Goal: Information Seeking & Learning: Learn about a topic

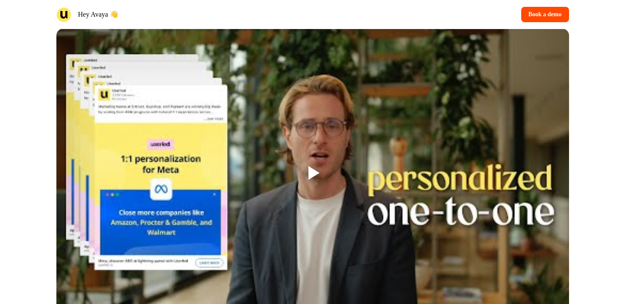
scroll to position [754, 0]
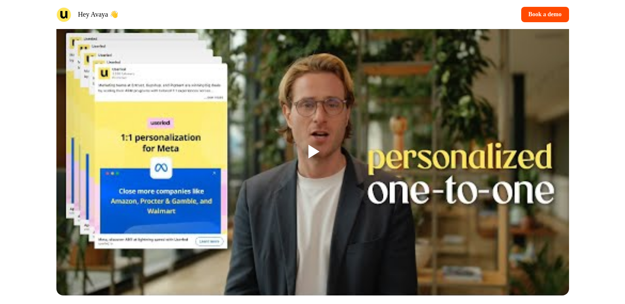
click at [306, 155] on div at bounding box center [312, 151] width 27 height 27
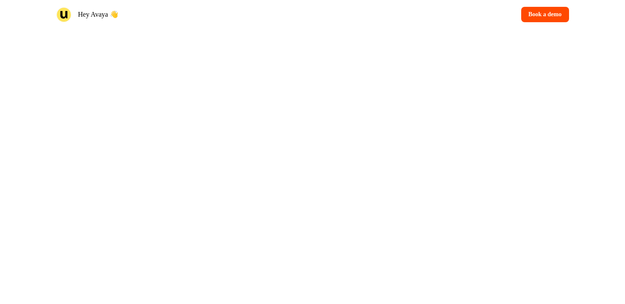
scroll to position [753, 0]
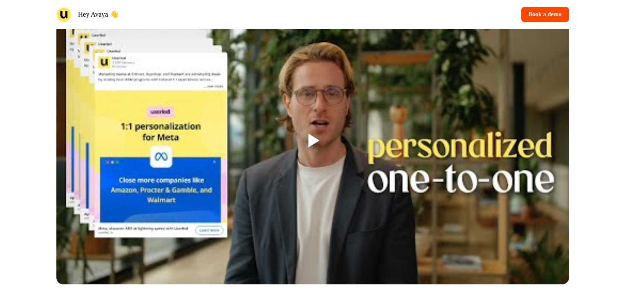
scroll to position [767, 0]
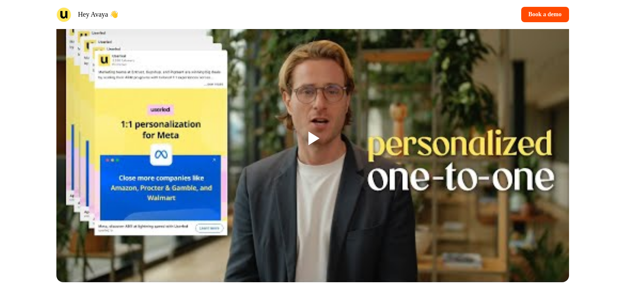
click at [320, 151] on div at bounding box center [312, 138] width 513 height 288
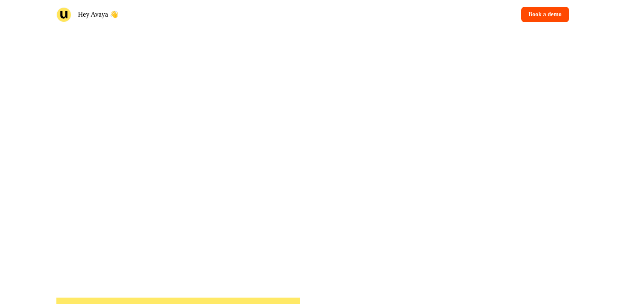
scroll to position [766, 0]
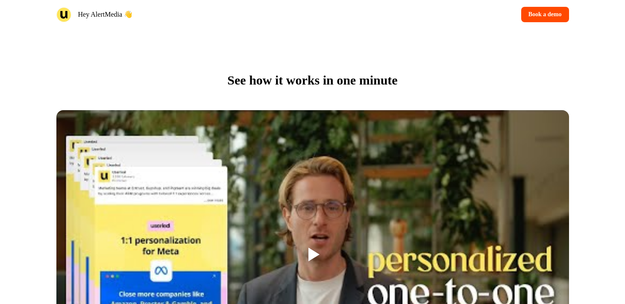
scroll to position [699, 0]
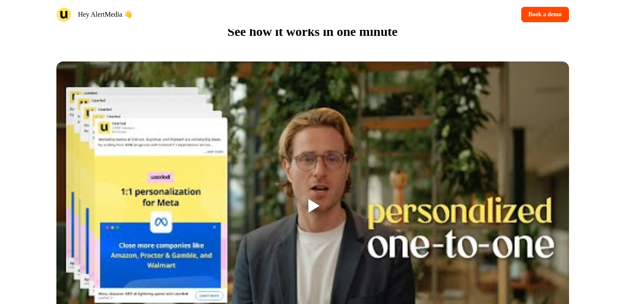
click at [317, 203] on div at bounding box center [314, 206] width 11 height 14
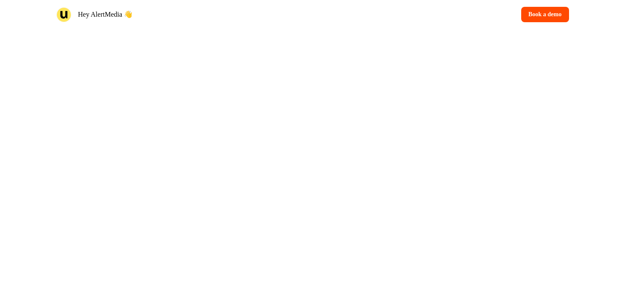
scroll to position [769, 0]
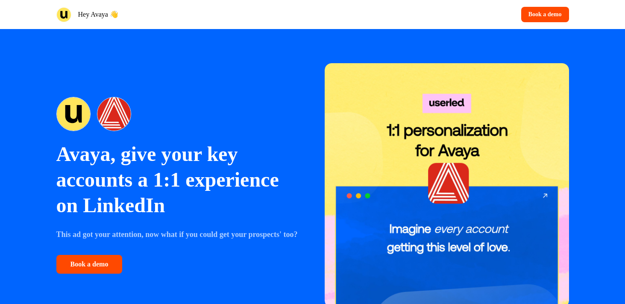
scroll to position [766, 0]
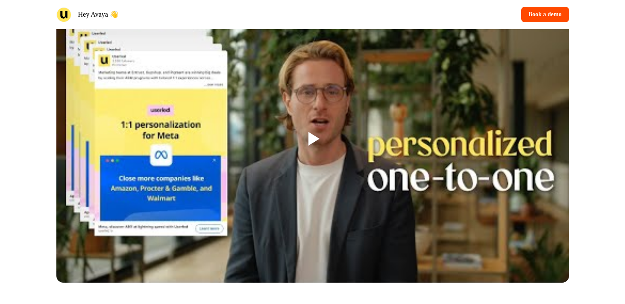
click at [307, 139] on div at bounding box center [312, 138] width 27 height 27
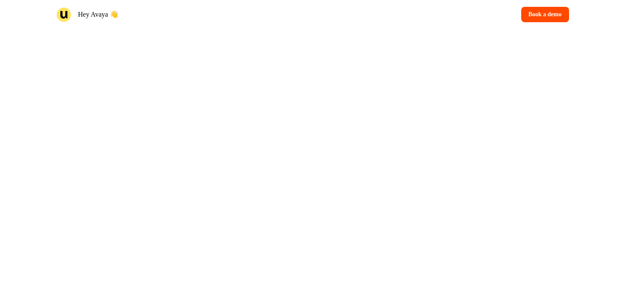
scroll to position [762, 0]
